Goal: Task Accomplishment & Management: Manage account settings

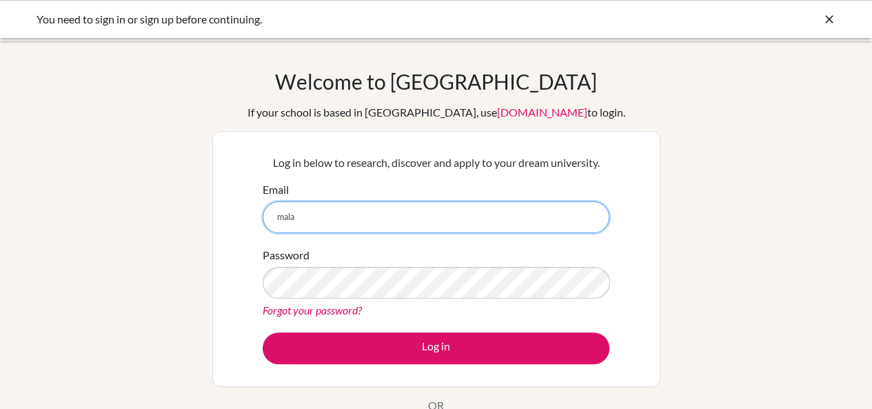
click at [364, 209] on input "mala" at bounding box center [436, 217] width 347 height 32
type input "mala.mugahid@summitschool.ae"
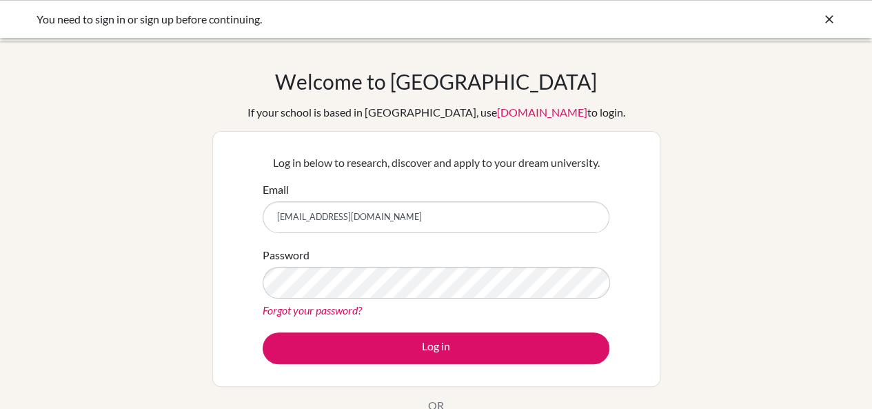
click at [351, 303] on link "Forgot your password?" at bounding box center [312, 309] width 99 height 13
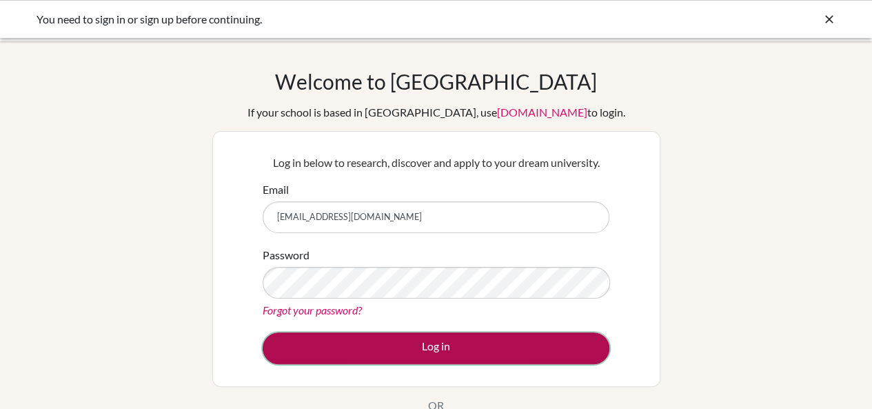
click at [309, 351] on button "Log in" at bounding box center [436, 348] width 347 height 32
click at [359, 334] on button "Log in" at bounding box center [436, 348] width 347 height 32
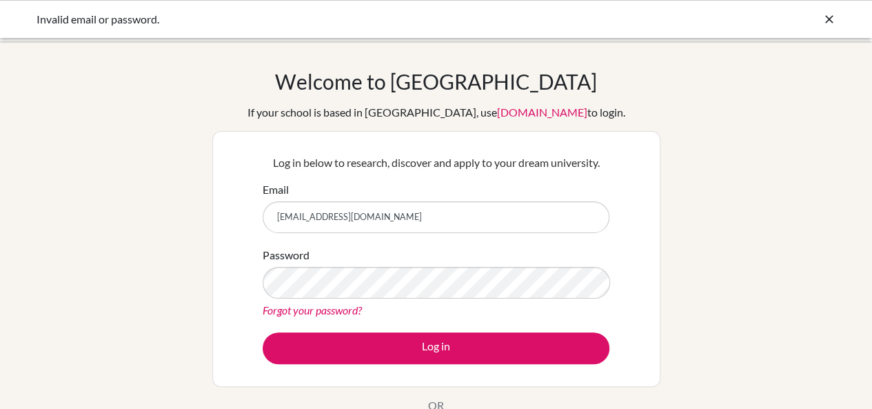
click at [292, 219] on input "[EMAIL_ADDRESS][DOMAIN_NAME]" at bounding box center [436, 217] width 347 height 32
type input "[EMAIL_ADDRESS][DOMAIN_NAME]"
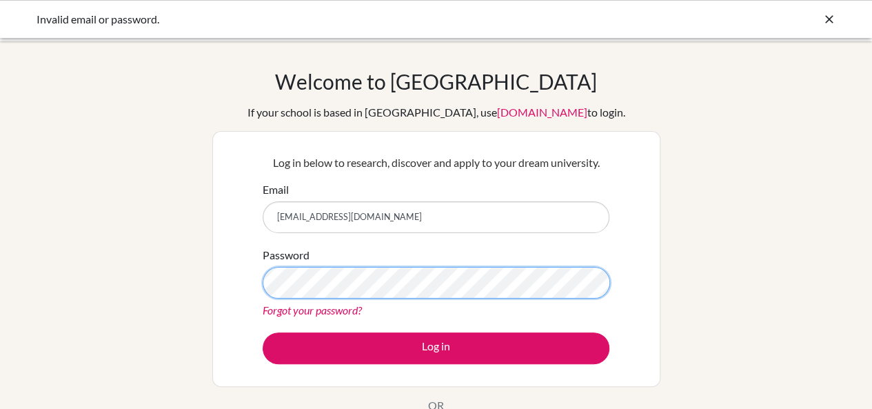
click at [263, 332] on button "Log in" at bounding box center [436, 348] width 347 height 32
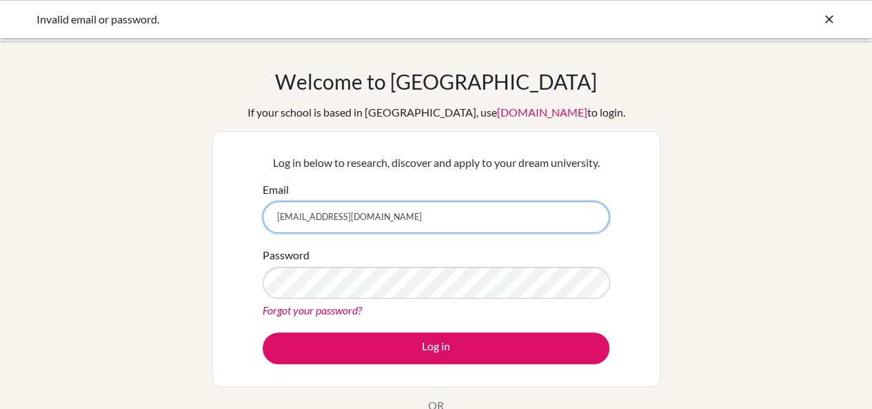
click at [263, 332] on button "Log in" at bounding box center [436, 348] width 347 height 32
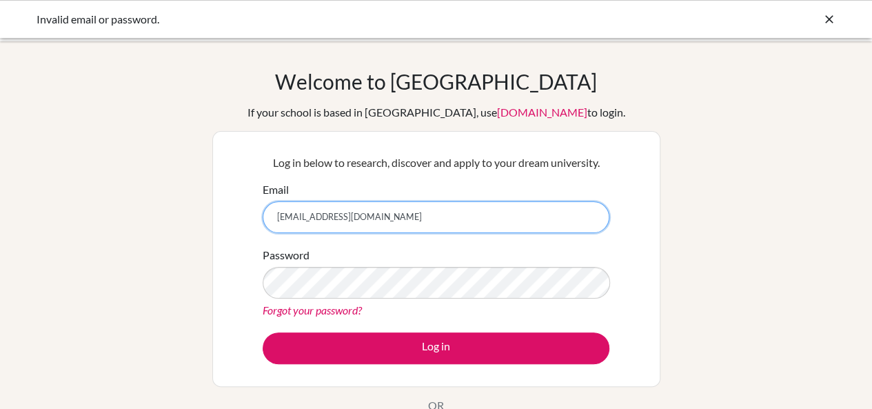
click at [263, 332] on button "Log in" at bounding box center [436, 348] width 347 height 32
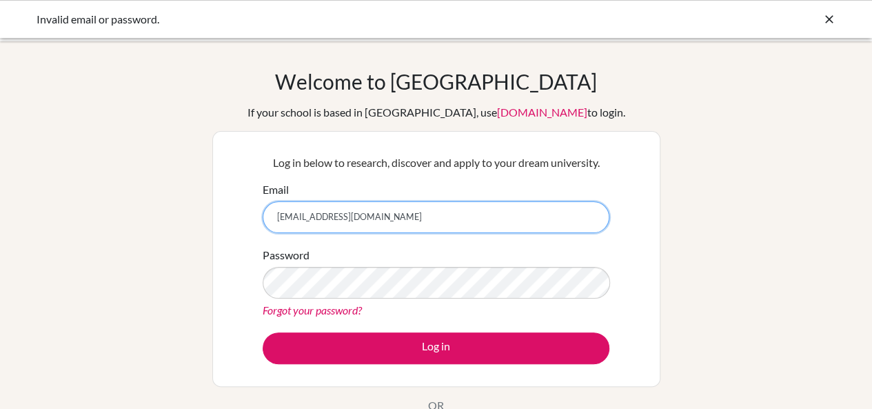
click at [263, 332] on button "Log in" at bounding box center [436, 348] width 347 height 32
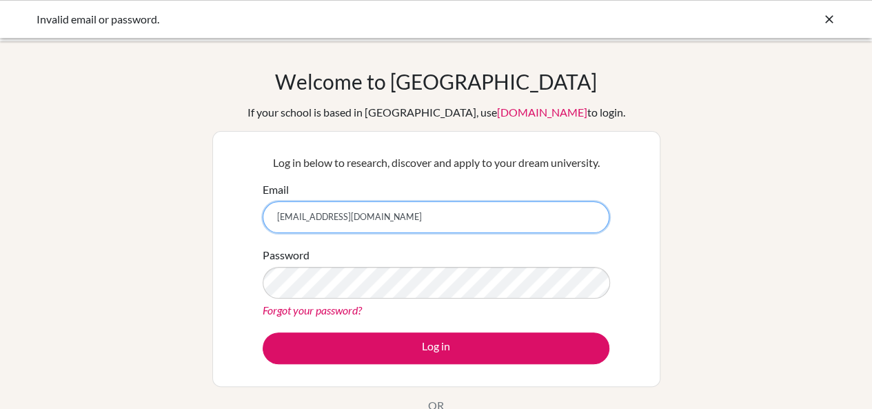
click at [263, 332] on button "Log in" at bounding box center [436, 348] width 347 height 32
